Goal: Find specific page/section: Find specific page/section

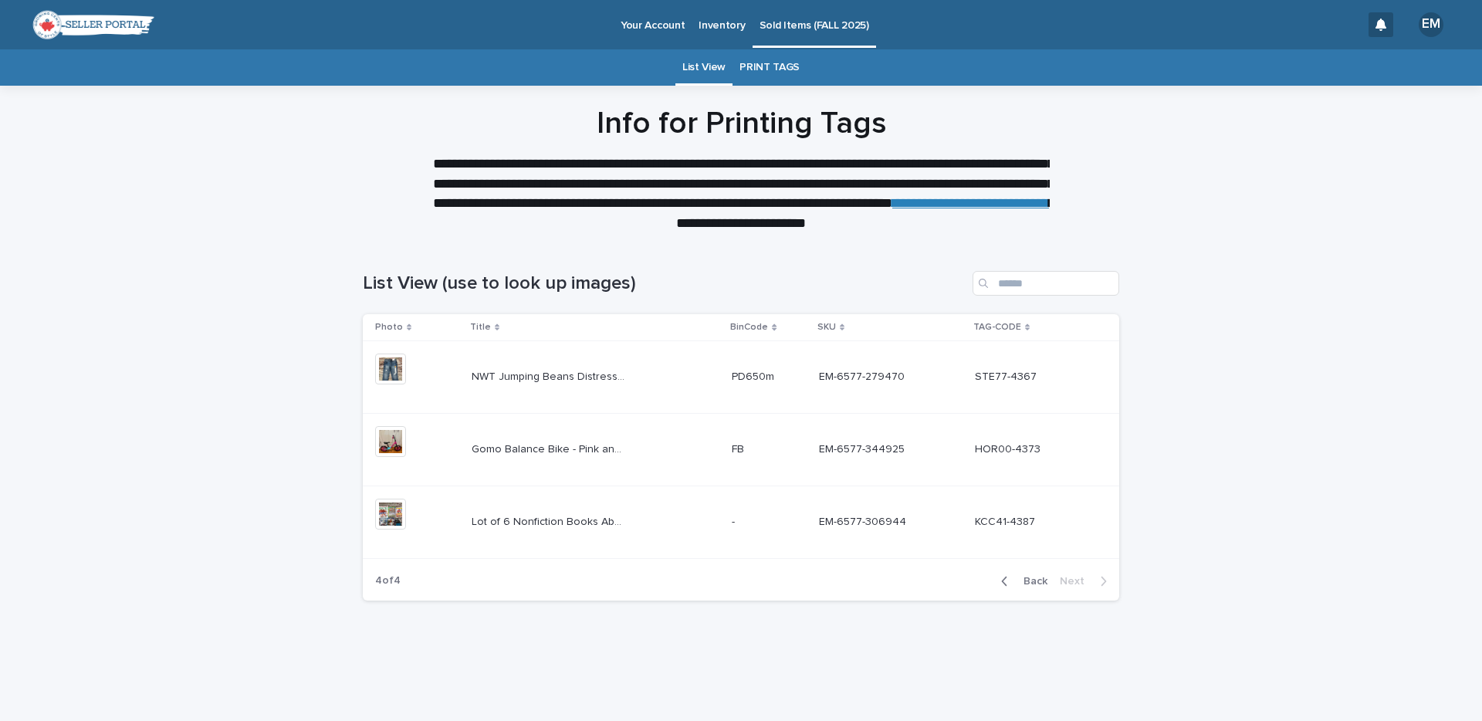
click at [762, 65] on link "PRINT TAGS" at bounding box center [769, 67] width 60 height 36
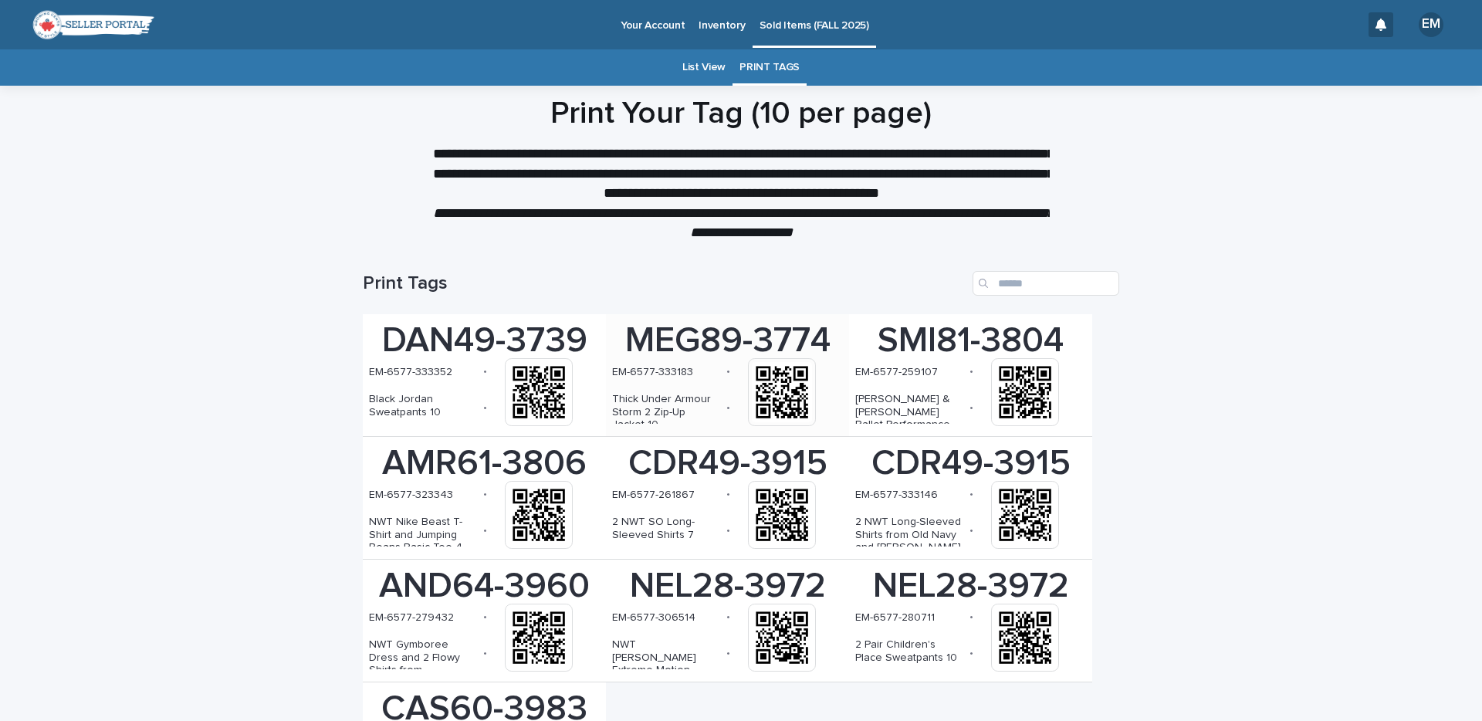
scroll to position [200, 0]
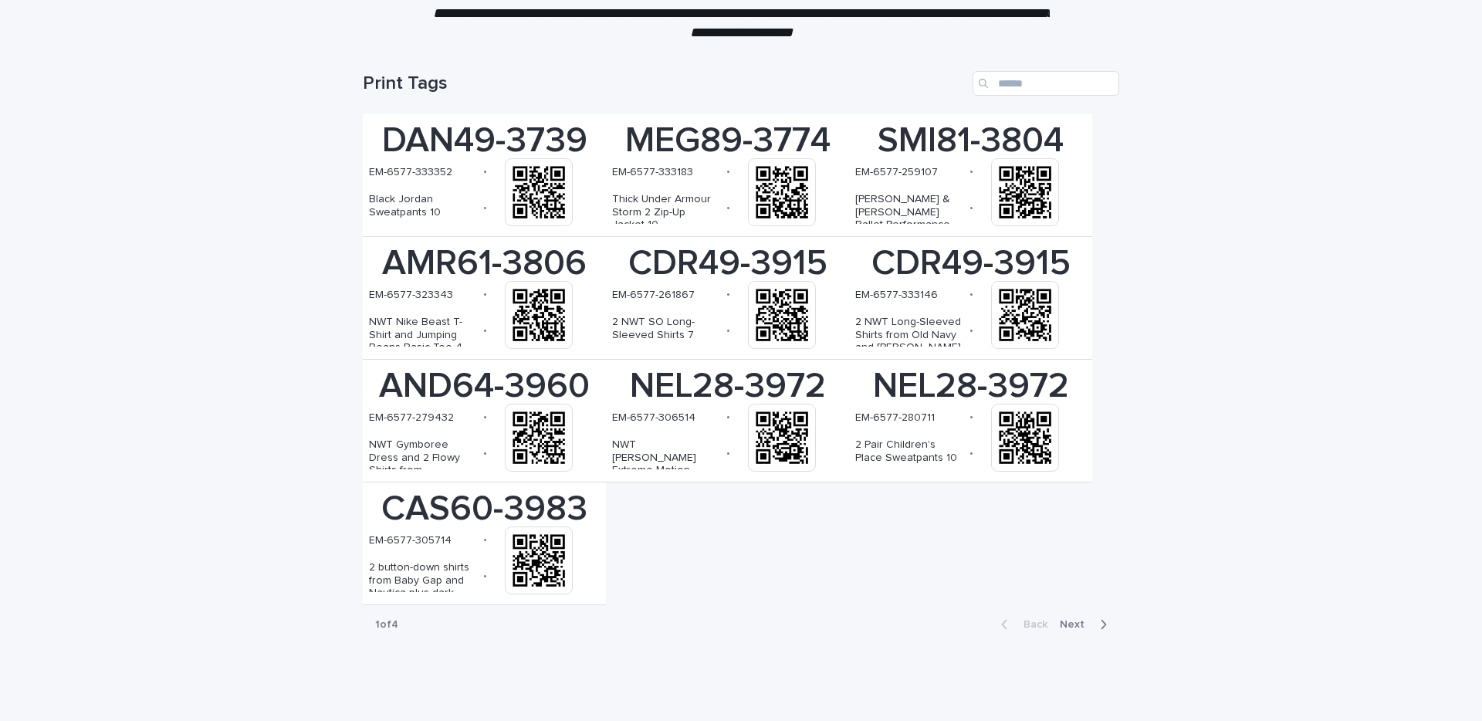
click at [1105, 624] on icon "button" at bounding box center [1103, 624] width 5 height 9
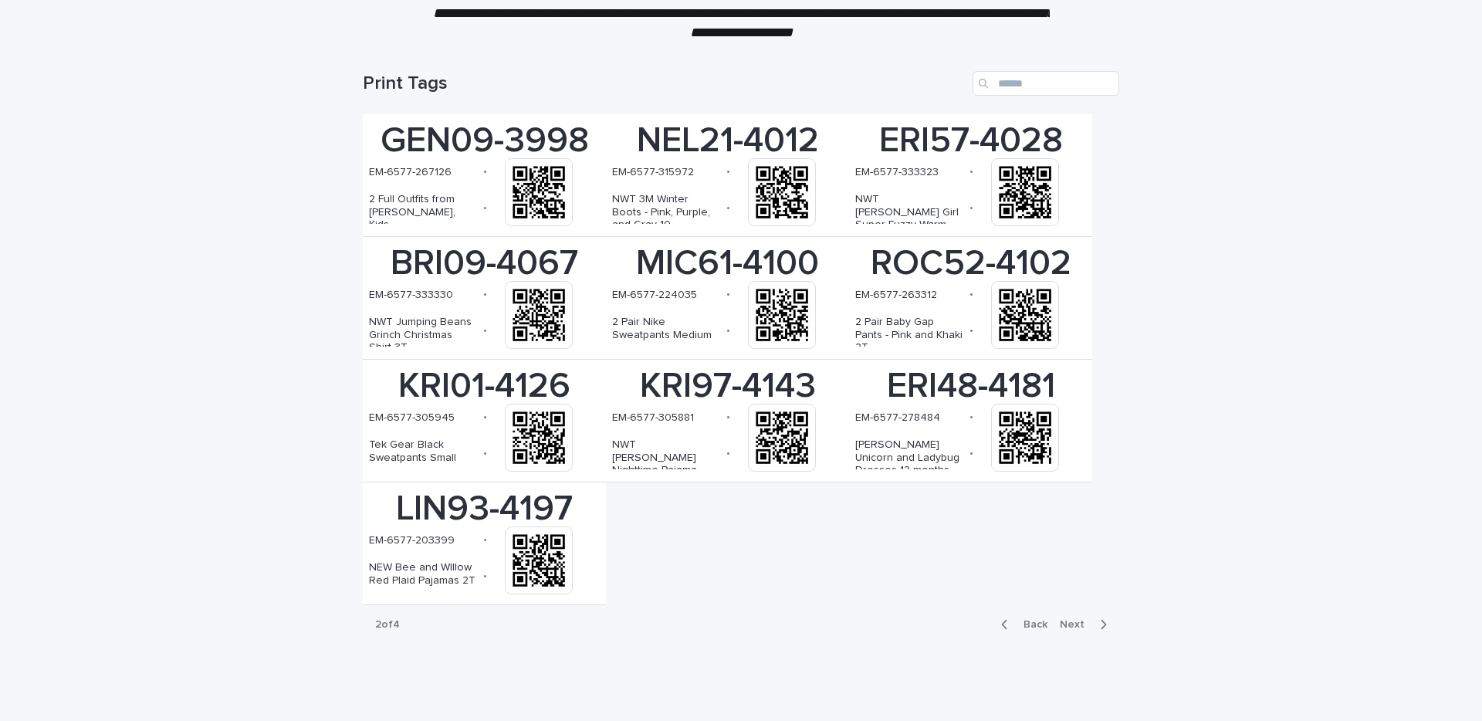
click at [1105, 624] on icon "button" at bounding box center [1103, 624] width 5 height 9
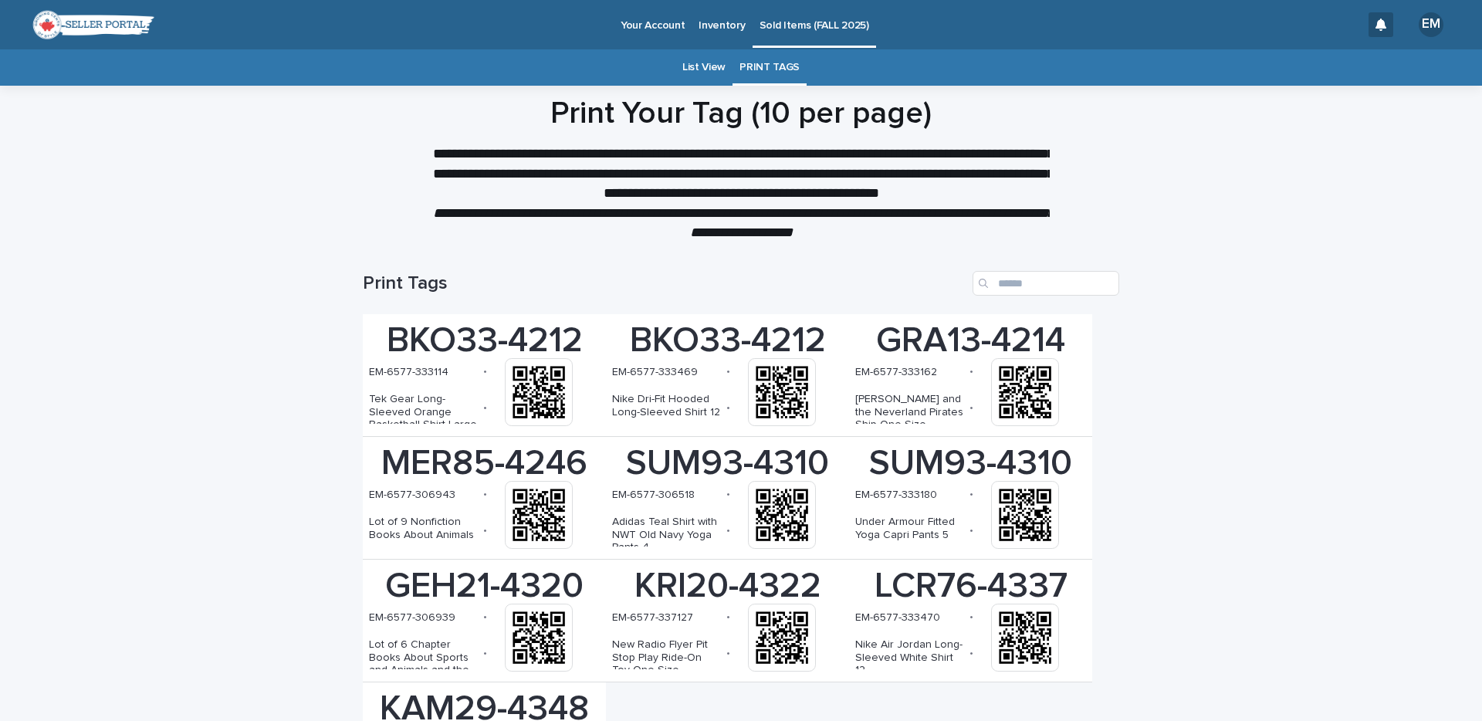
click at [702, 59] on link "List View" at bounding box center [703, 67] width 43 height 36
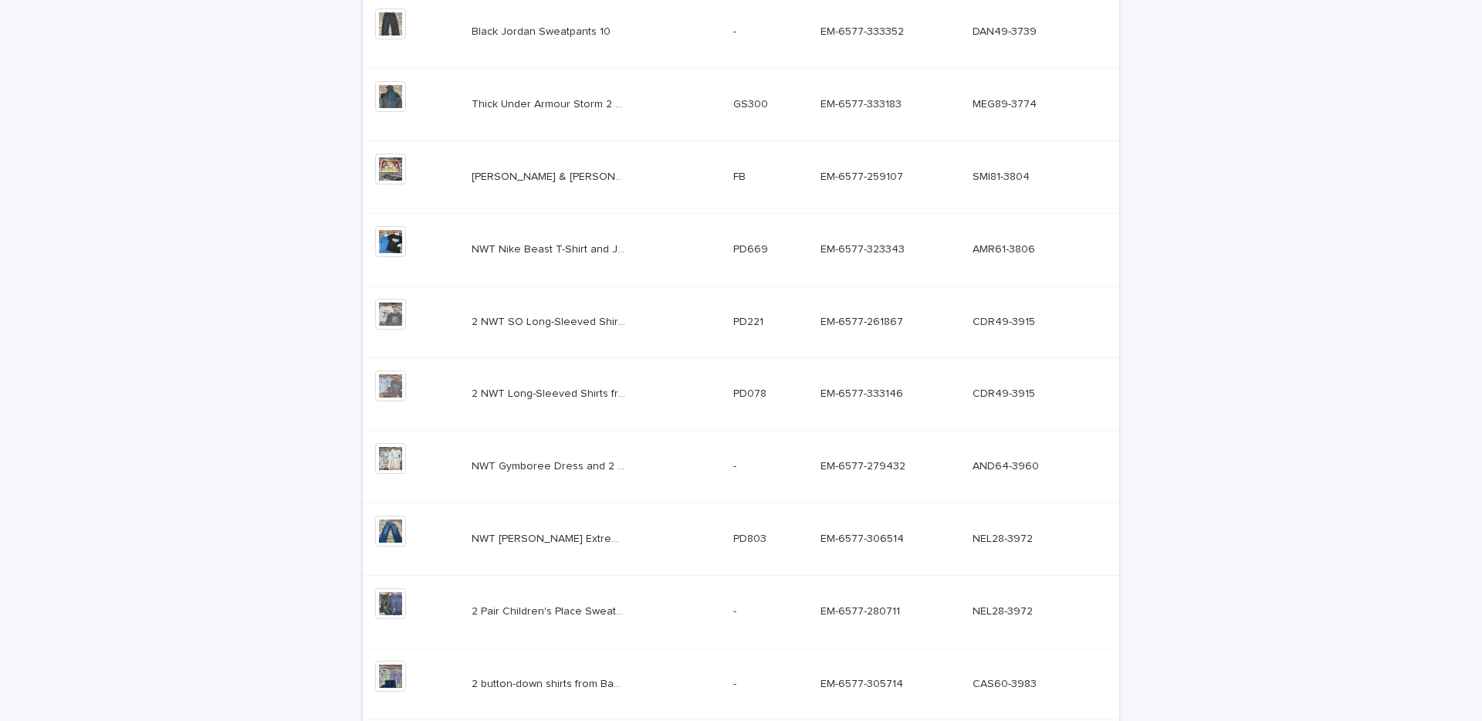
scroll to position [475, 0]
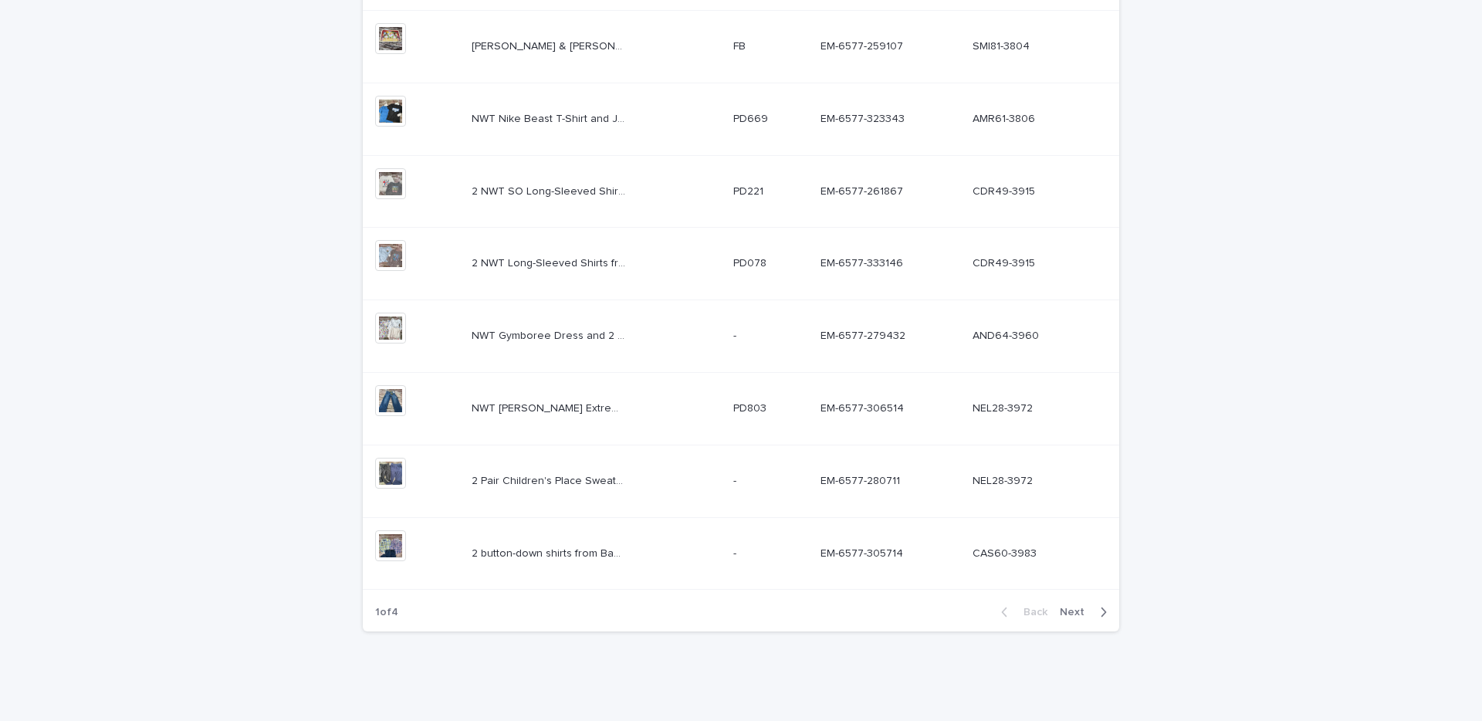
click at [1077, 608] on span "Next" at bounding box center [1077, 612] width 34 height 11
